Goal: Information Seeking & Learning: Learn about a topic

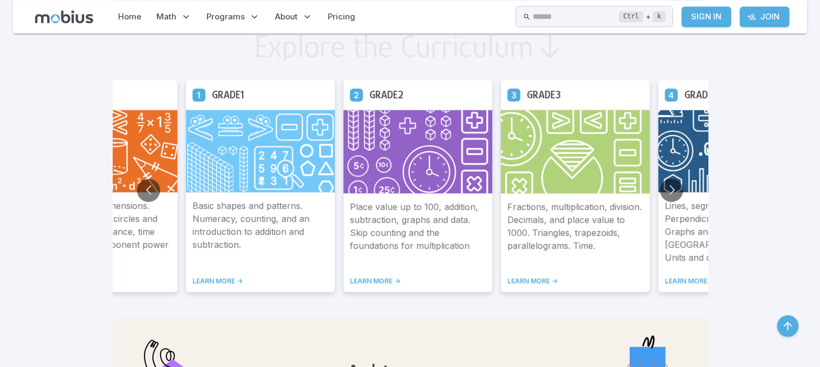
scroll to position [601, 0]
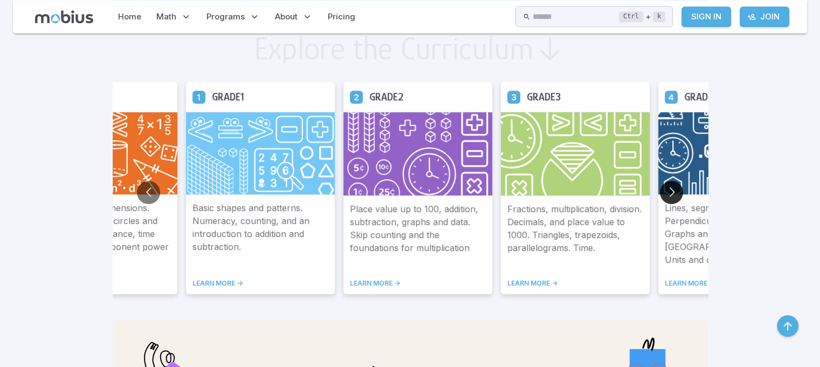
click at [679, 191] on button "Go to next slide" at bounding box center [671, 192] width 23 height 23
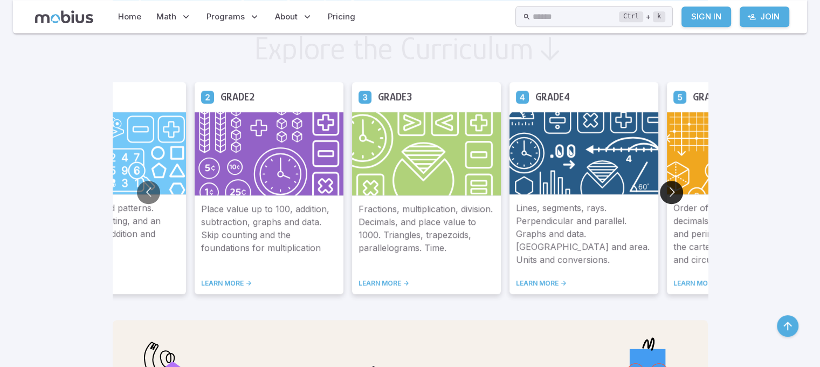
click at [679, 191] on button "Go to next slide" at bounding box center [671, 192] width 23 height 23
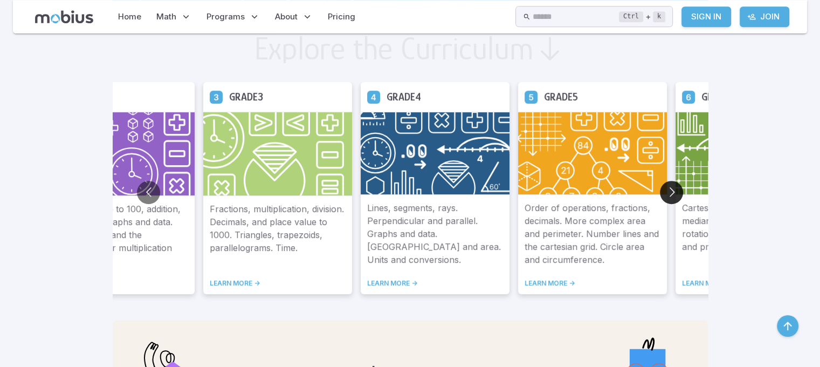
click at [679, 191] on button "Go to next slide" at bounding box center [671, 192] width 23 height 23
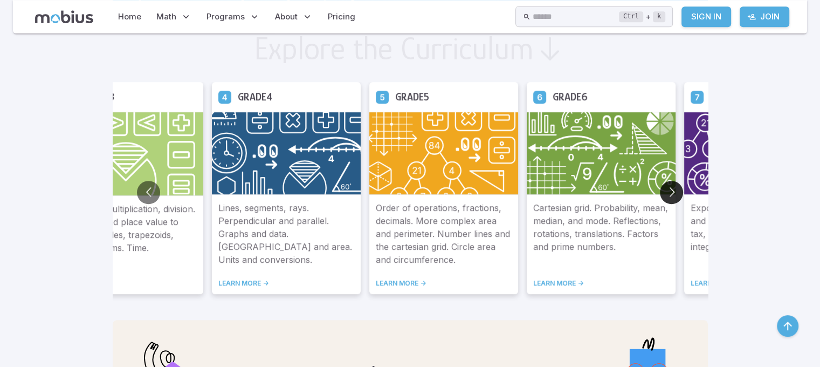
click at [679, 191] on button "Go to next slide" at bounding box center [671, 192] width 23 height 23
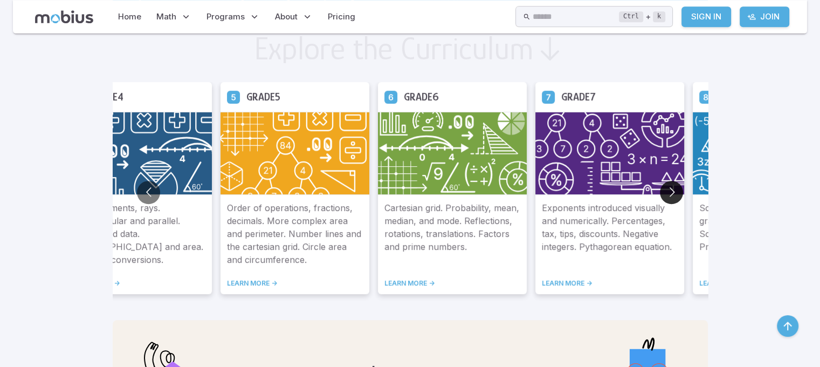
click at [679, 191] on button "Go to next slide" at bounding box center [671, 192] width 23 height 23
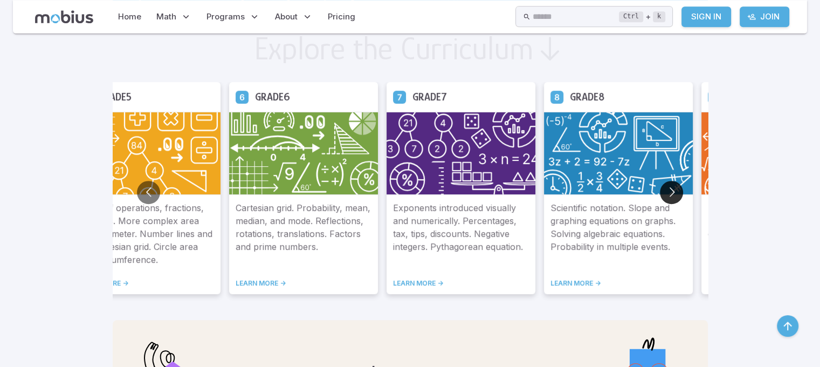
click at [679, 191] on button "Go to next slide" at bounding box center [671, 192] width 23 height 23
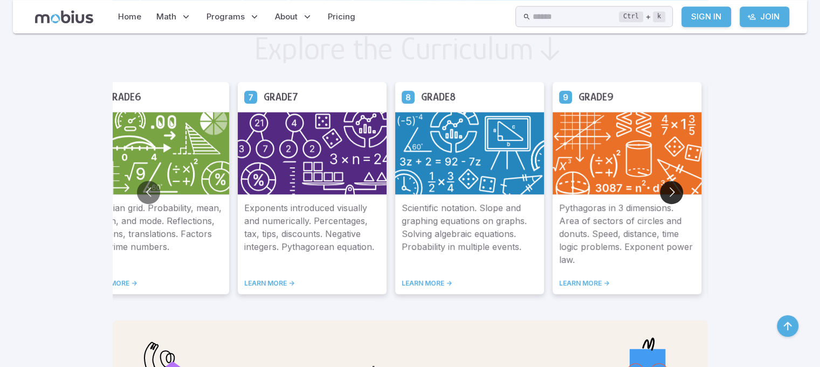
click at [679, 191] on button "Go to next slide" at bounding box center [671, 192] width 23 height 23
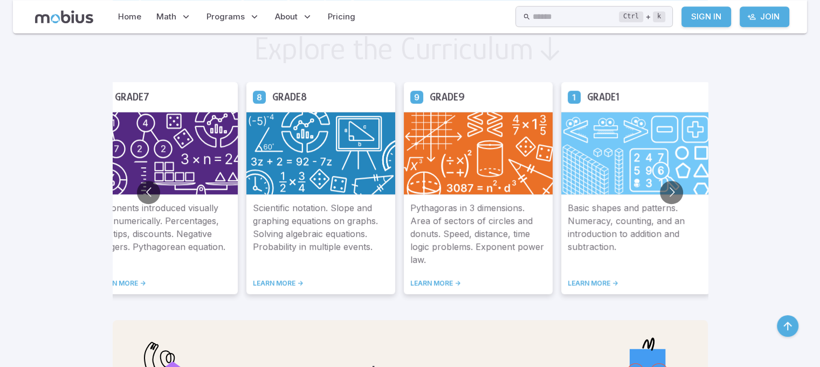
click at [128, 279] on link "LEARN MORE ->" at bounding box center [163, 283] width 136 height 9
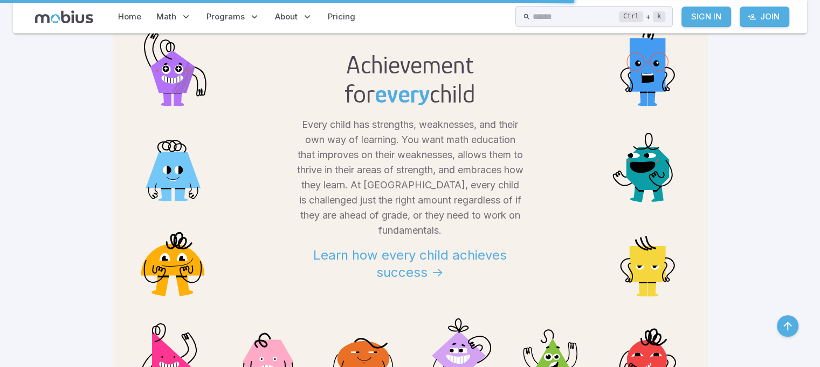
scroll to position [1000, 0]
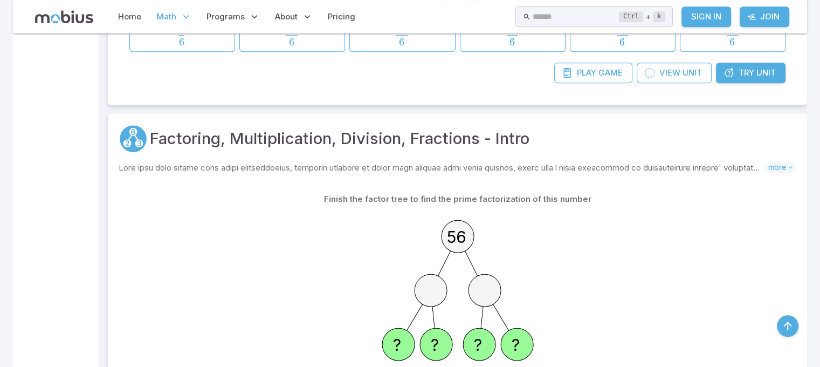
scroll to position [25463, 0]
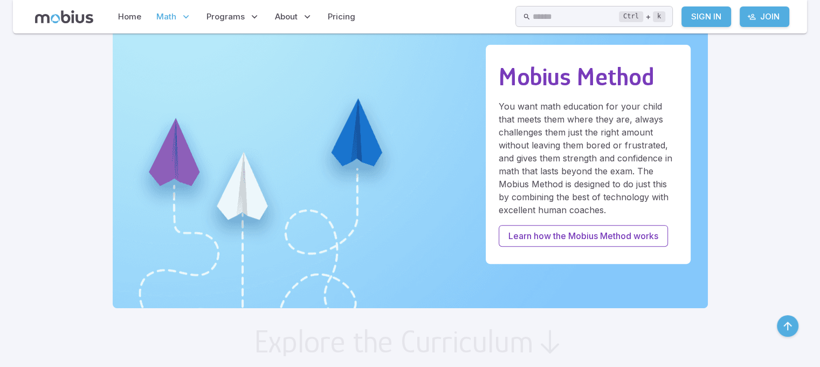
scroll to position [310, 0]
